Goal: Task Accomplishment & Management: Manage account settings

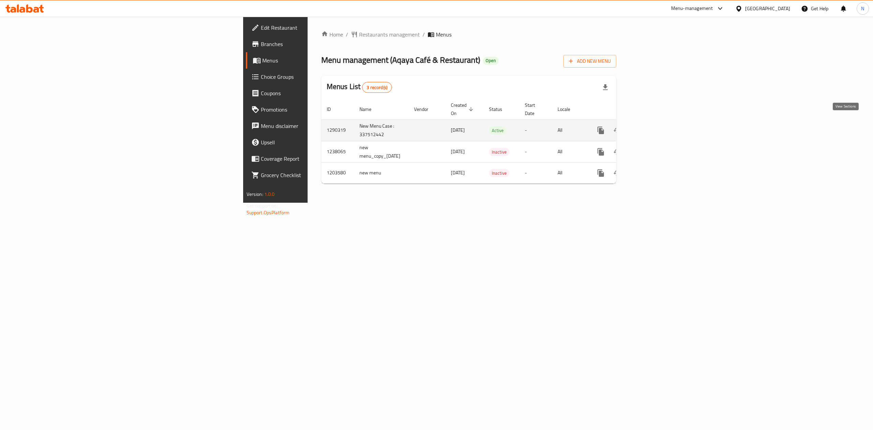
click at [658, 123] on link "enhanced table" at bounding box center [650, 130] width 16 height 16
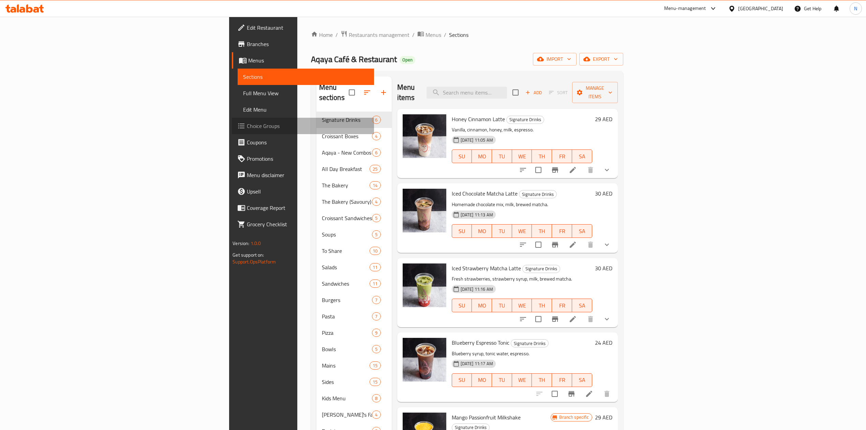
click at [247, 123] on span "Choice Groups" at bounding box center [307, 126] width 121 height 8
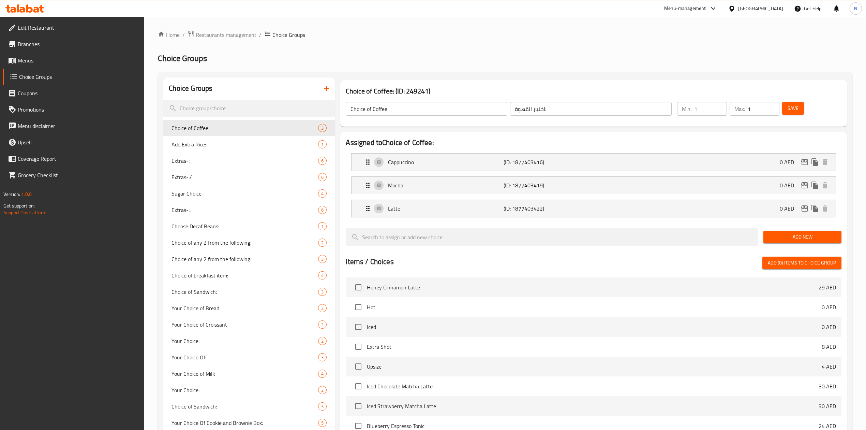
click at [741, 14] on div "[GEOGRAPHIC_DATA]" at bounding box center [756, 8] width 66 height 16
click at [746, 9] on div "[GEOGRAPHIC_DATA]" at bounding box center [760, 9] width 45 height 8
click at [703, 72] on div "[GEOGRAPHIC_DATA]" at bounding box center [732, 70] width 102 height 16
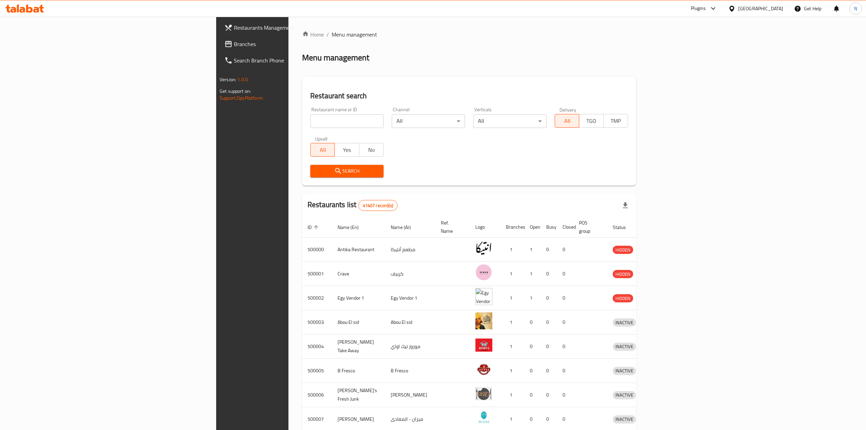
click at [310, 117] on input "search" at bounding box center [346, 121] width 73 height 14
paste input "broccar"
type input "broccar"
click button "Search" at bounding box center [346, 171] width 73 height 13
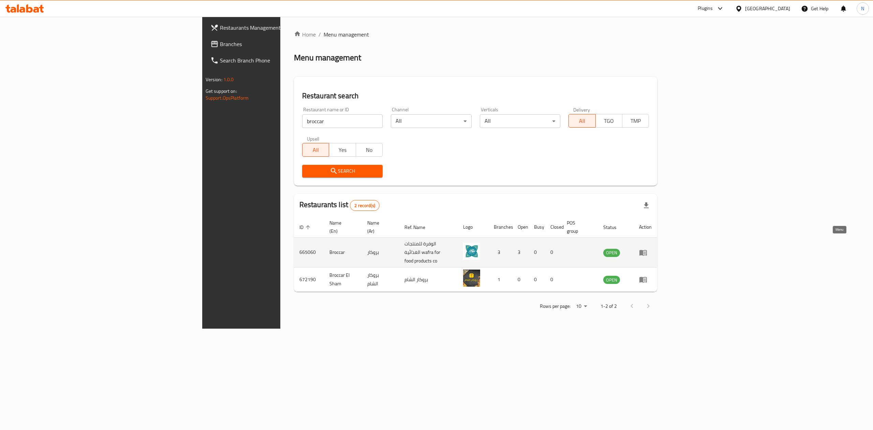
click at [647, 250] on icon "enhanced table" at bounding box center [643, 253] width 8 height 6
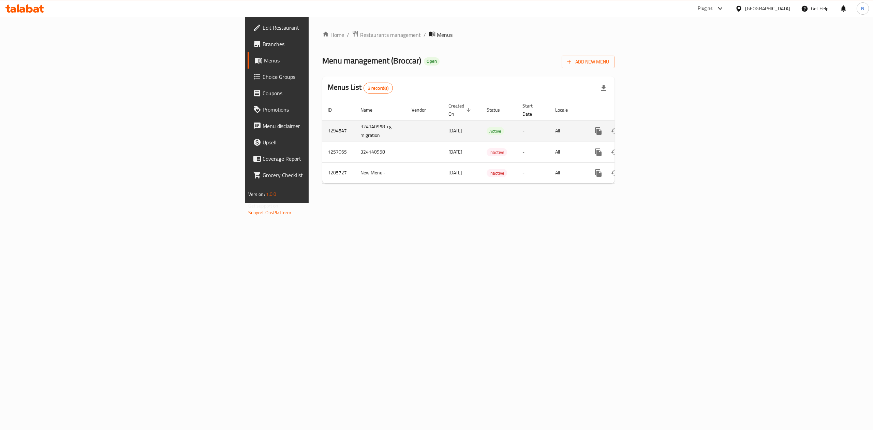
click at [652, 127] on icon "enhanced table" at bounding box center [647, 131] width 8 height 8
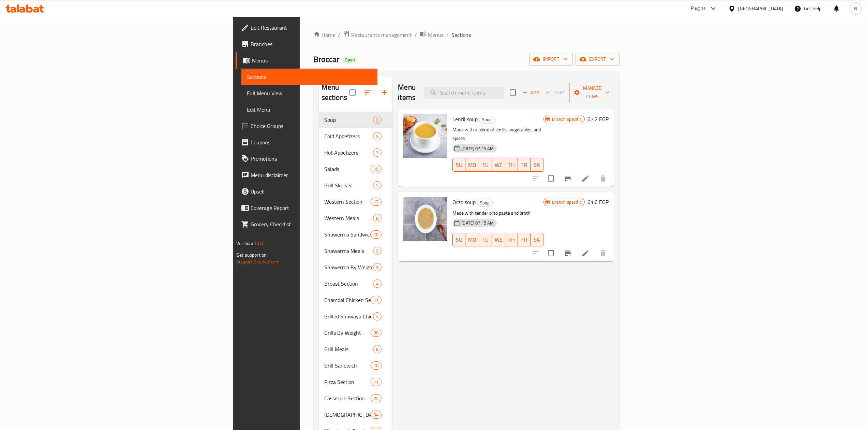
click at [236, 130] on link "Choice Groups" at bounding box center [307, 126] width 142 height 16
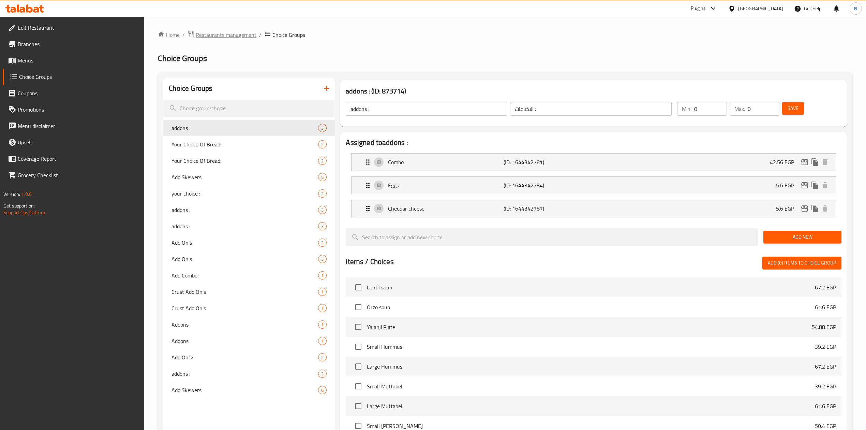
click at [225, 37] on span "Restaurants management" at bounding box center [226, 35] width 61 height 8
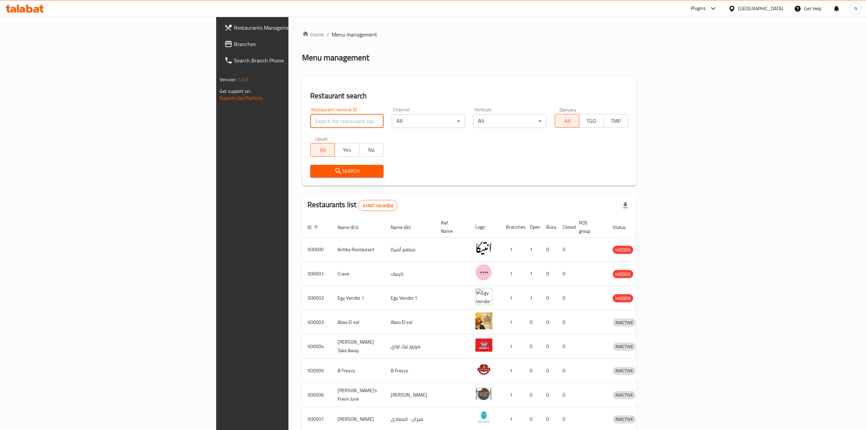
drag, startPoint x: 235, startPoint y: 112, endPoint x: 224, endPoint y: 116, distance: 10.9
click at [310, 116] on input "search" at bounding box center [346, 121] width 73 height 14
paste input "510587"
type input "510587"
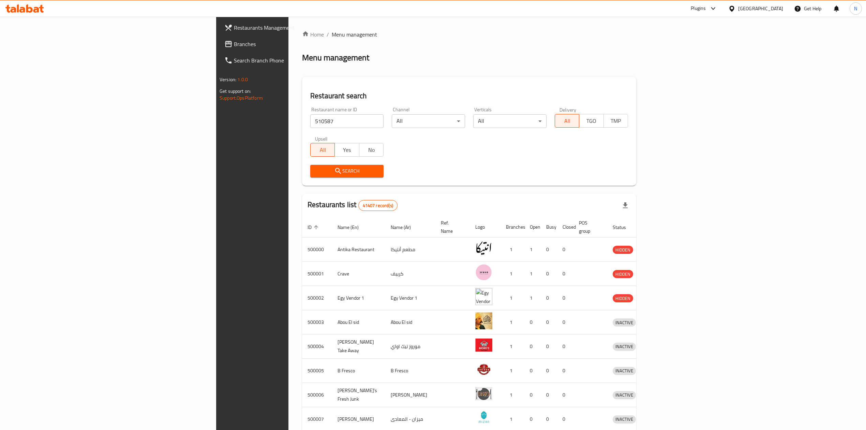
click at [316, 170] on span "Search" at bounding box center [347, 171] width 62 height 9
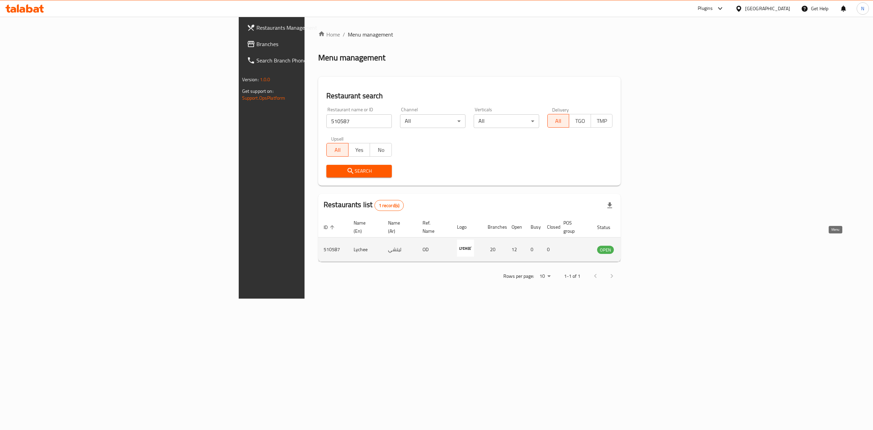
click at [645, 245] on link "enhanced table" at bounding box center [639, 249] width 13 height 8
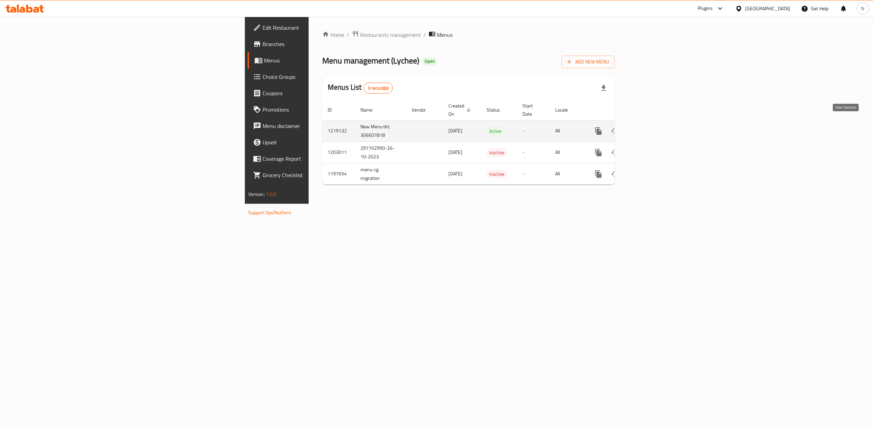
click at [652, 127] on icon "enhanced table" at bounding box center [647, 131] width 8 height 8
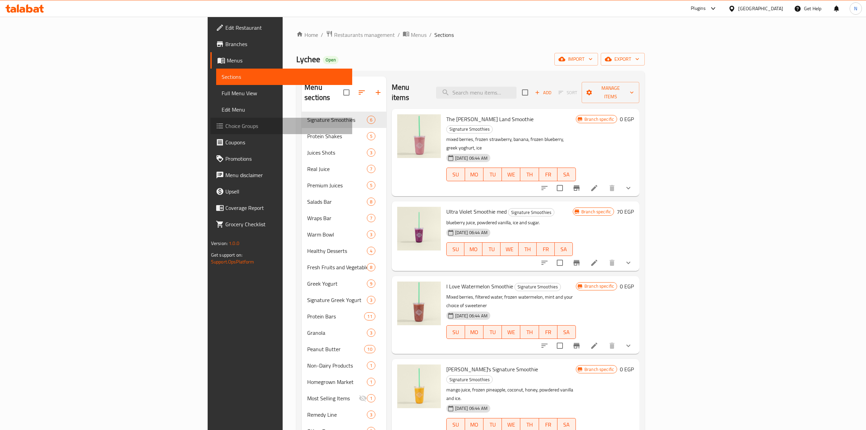
click at [225, 125] on span "Choice Groups" at bounding box center [285, 126] width 121 height 8
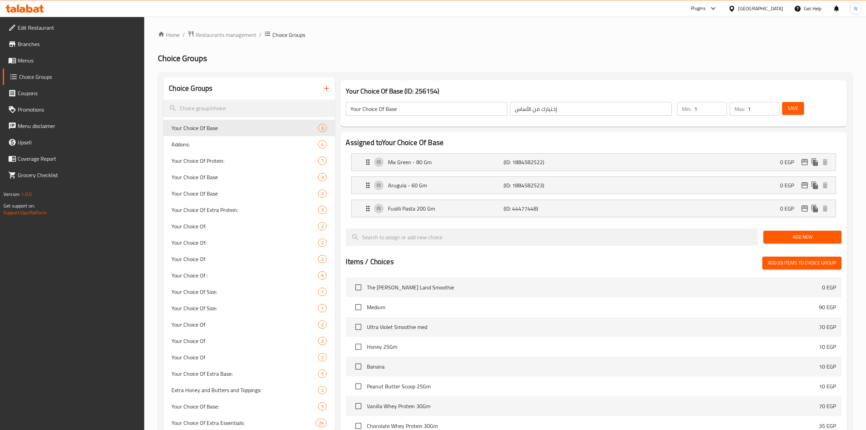
click at [776, 10] on div "[GEOGRAPHIC_DATA]" at bounding box center [760, 9] width 45 height 8
click at [699, 113] on div "[GEOGRAPHIC_DATA]" at bounding box center [709, 115] width 56 height 16
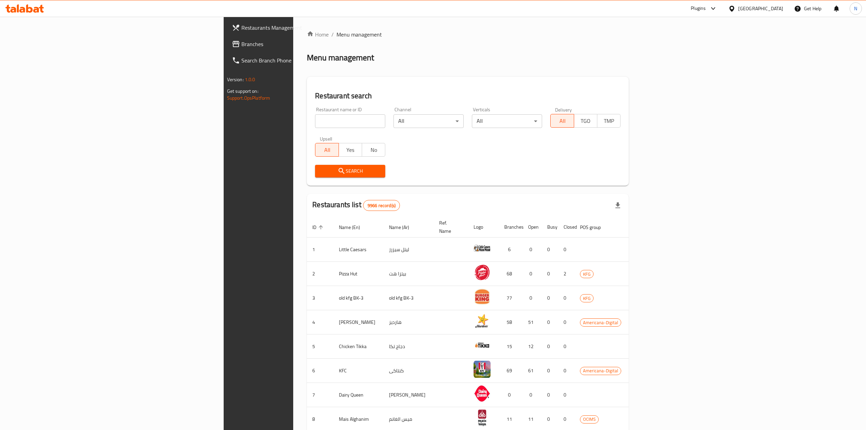
click at [241, 43] on span "Branches" at bounding box center [301, 44] width 121 height 8
